Goal: Task Accomplishment & Management: Use online tool/utility

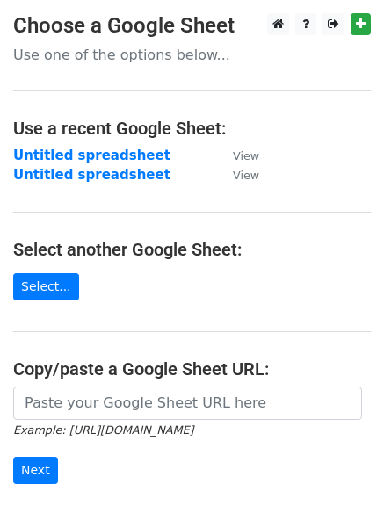
click at [47, 268] on main "Choose a Google Sheet Use one of the options below... Use a recent Google Sheet…" at bounding box center [192, 295] width 384 height 565
click at [44, 285] on link "Select..." at bounding box center [46, 286] width 66 height 27
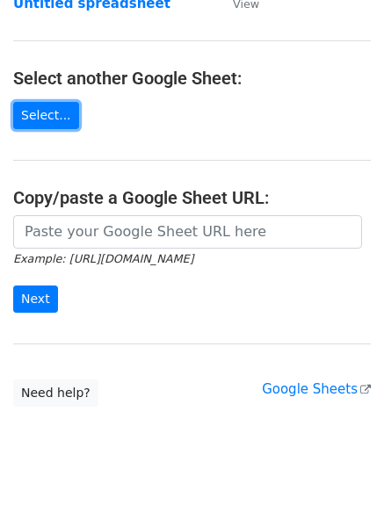
scroll to position [174, 0]
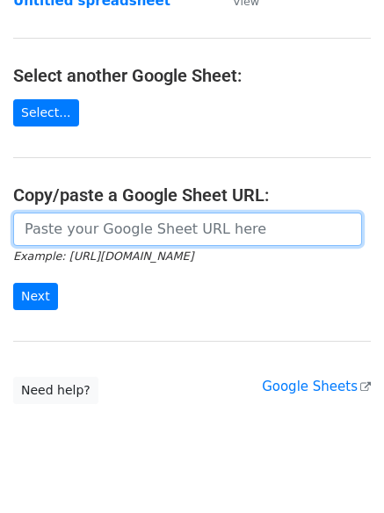
click at [125, 224] on input "url" at bounding box center [187, 229] width 349 height 33
paste input "Did you catch my voicemail? Something exciting’s brewing!"
type input "Did you catch my voicemail? Something exciting’s brewing!"
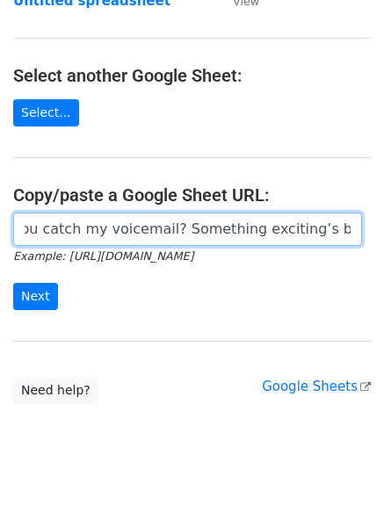
click at [165, 221] on input "Did you catch my voicemail? Something exciting’s brewing!" at bounding box center [187, 229] width 349 height 33
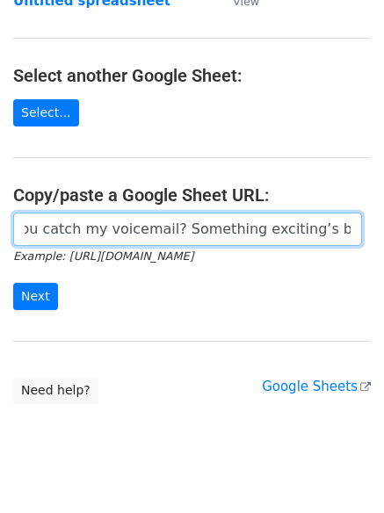
click at [166, 222] on input "Did you catch my voicemail? Something exciting’s brewing!" at bounding box center [187, 229] width 349 height 33
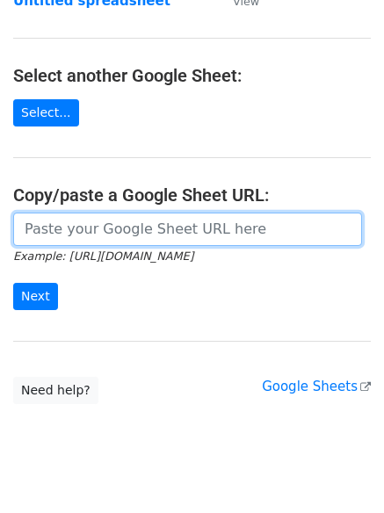
scroll to position [0, 0]
click at [69, 236] on input "url" at bounding box center [187, 229] width 349 height 33
paste input "https://docs.google.com/spreadsheets/d/1Hq0aiBuMlY_2WXI9KAtk0xxBBicx57CTI14DDFA…"
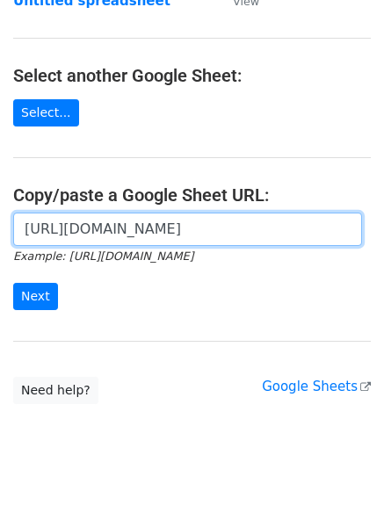
scroll to position [0, 500]
type input "https://docs.google.com/spreadsheets/d/1Hq0aiBuMlY_2WXI9KAtk0xxBBicx57CTI14DDFA…"
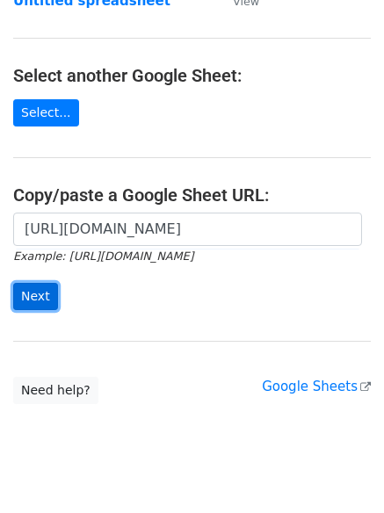
scroll to position [0, 0]
click at [33, 305] on input "Next" at bounding box center [35, 296] width 45 height 27
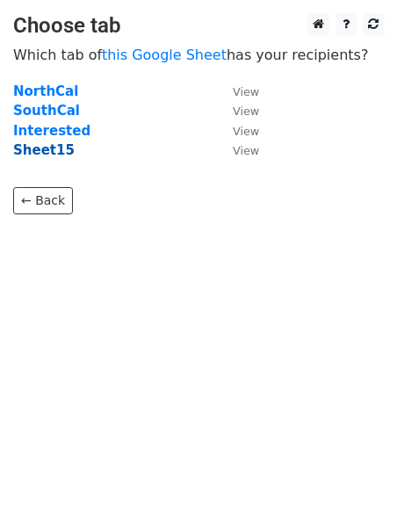
click at [44, 142] on strong "Sheet15" at bounding box center [44, 150] width 62 height 16
click at [44, 148] on strong "Sheet15" at bounding box center [44, 150] width 62 height 16
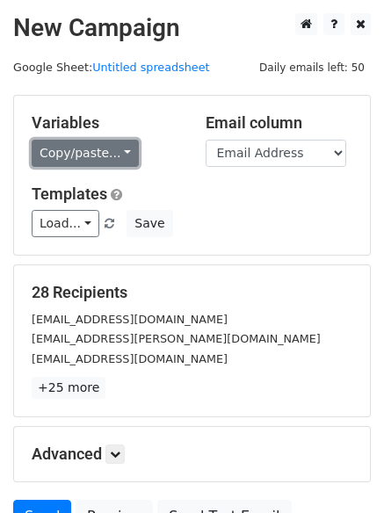
click at [71, 159] on link "Copy/paste..." at bounding box center [85, 153] width 107 height 27
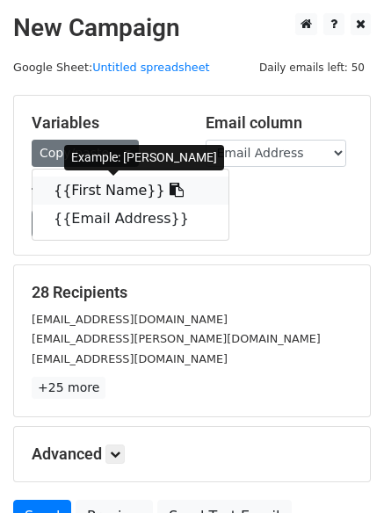
click at [58, 182] on link "{{First Name}}" at bounding box center [131, 191] width 196 height 28
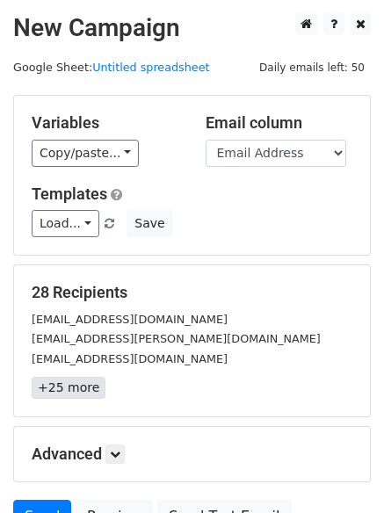
scroll to position [170, 0]
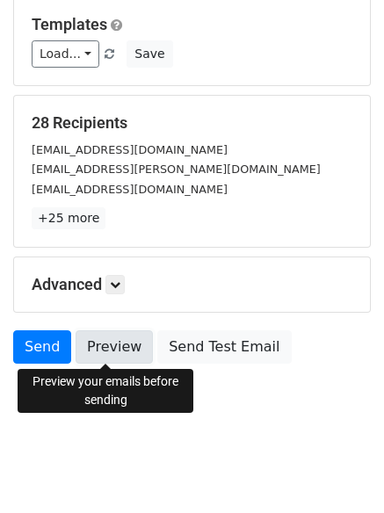
click at [95, 346] on link "Preview" at bounding box center [114, 346] width 77 height 33
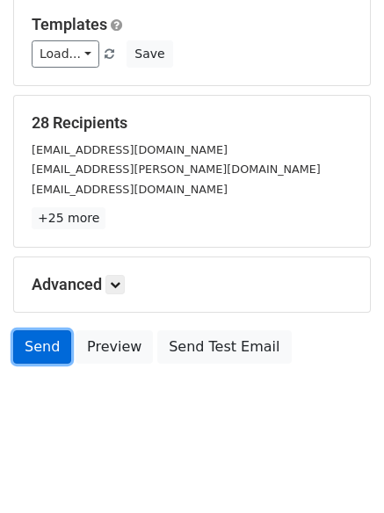
click at [53, 336] on link "Send" at bounding box center [42, 346] width 58 height 33
